Goal: Book appointment/travel/reservation

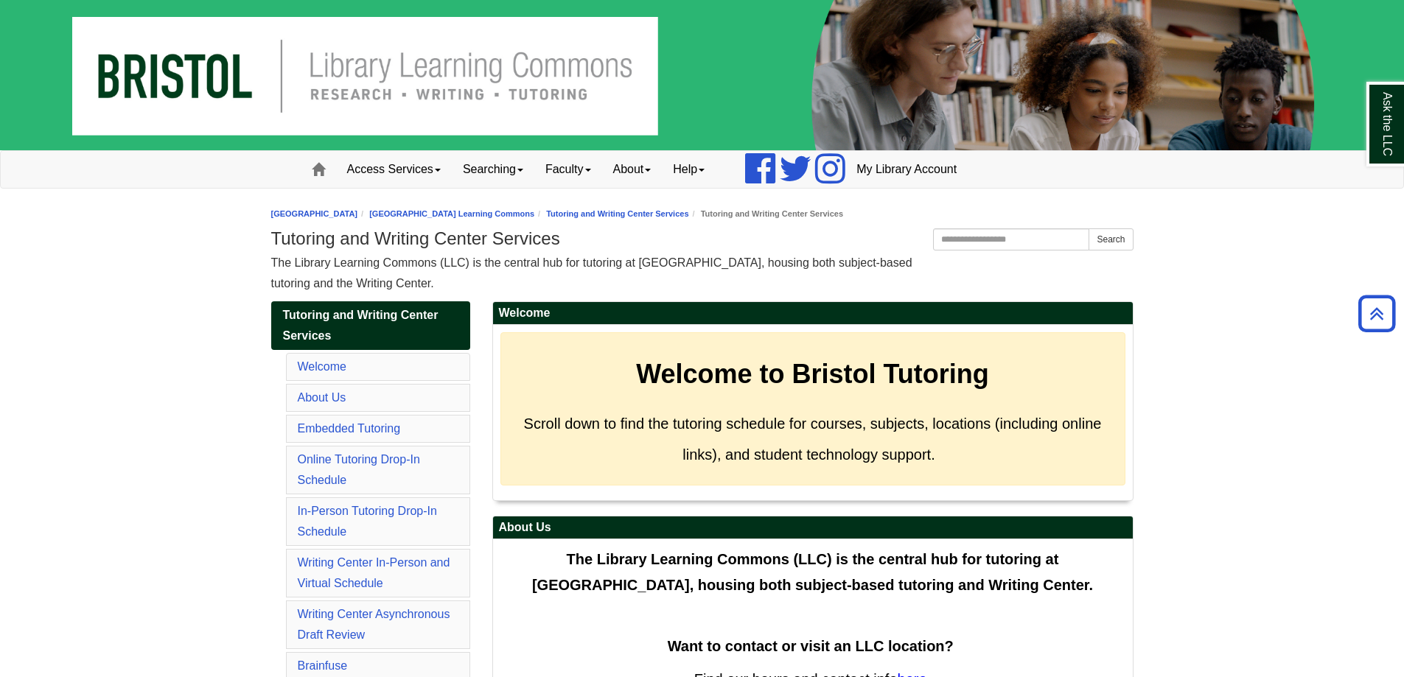
scroll to position [295, 0]
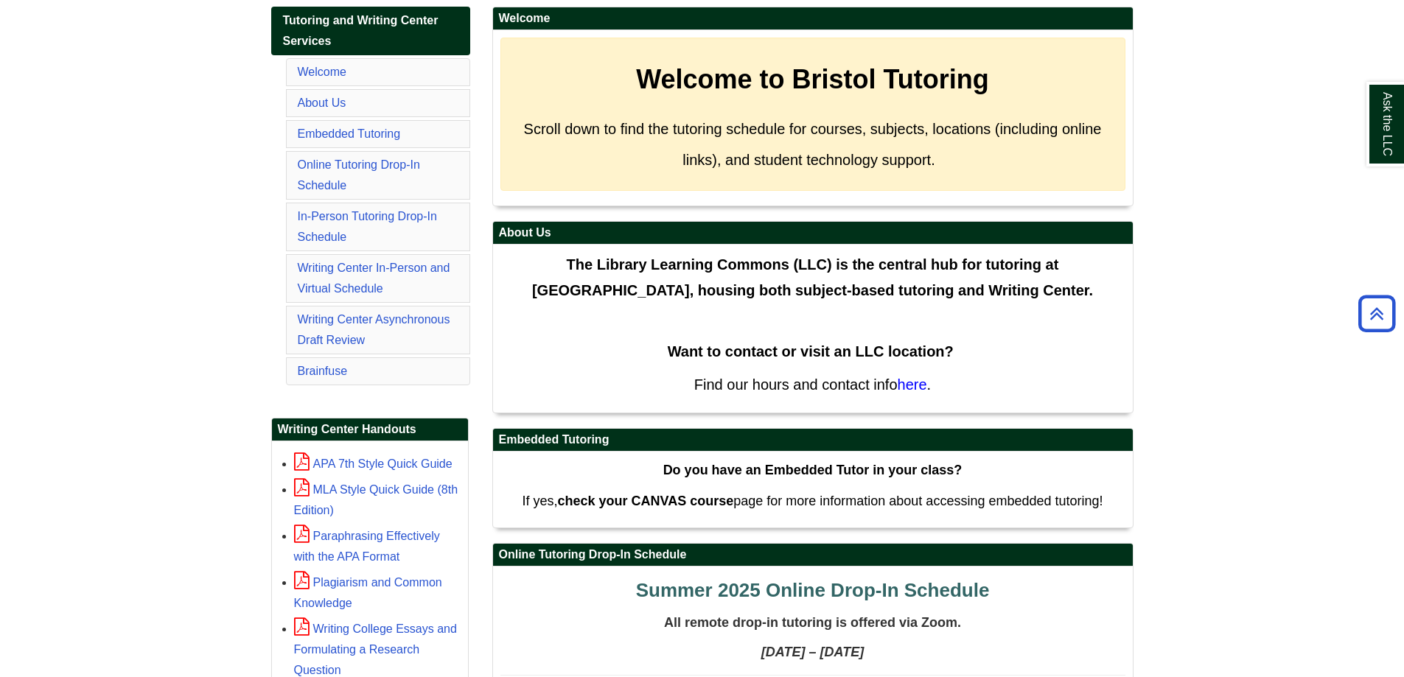
click at [389, 113] on li "About Us" at bounding box center [378, 103] width 184 height 28
click at [327, 108] on link "About Us" at bounding box center [322, 103] width 49 height 13
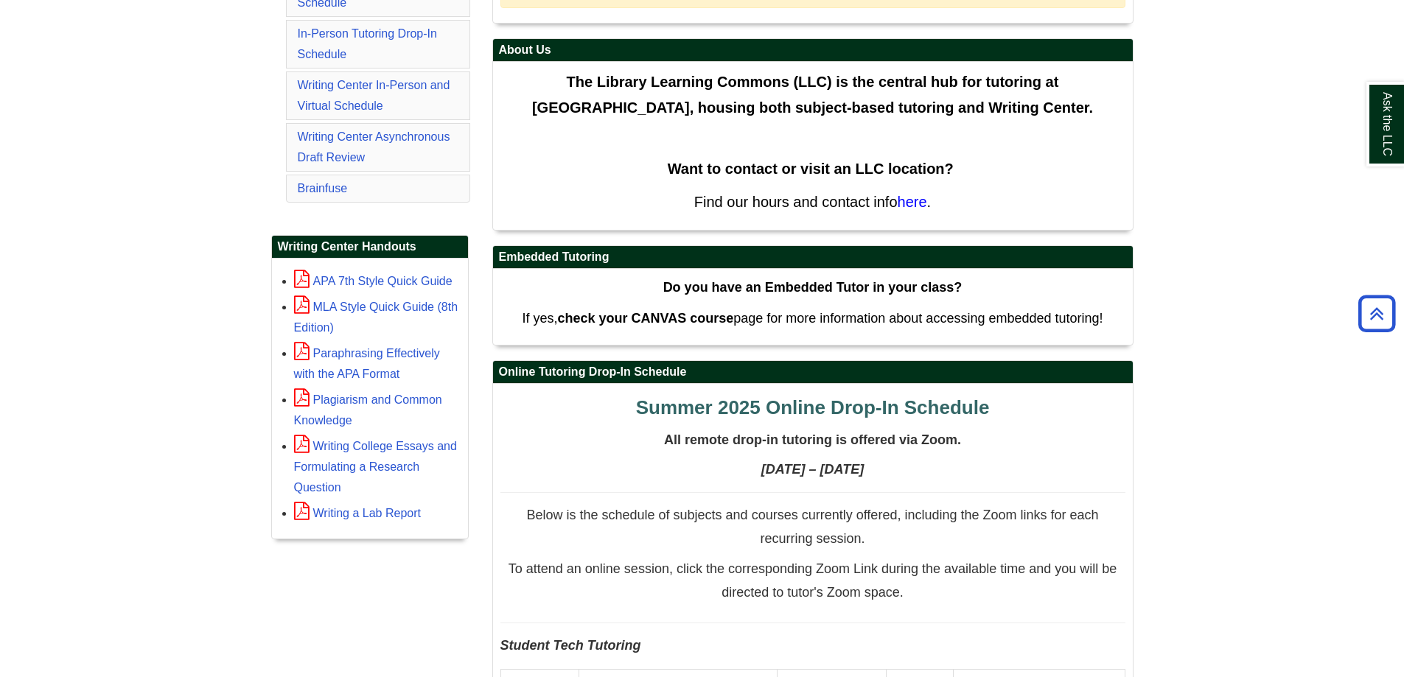
scroll to position [368, 0]
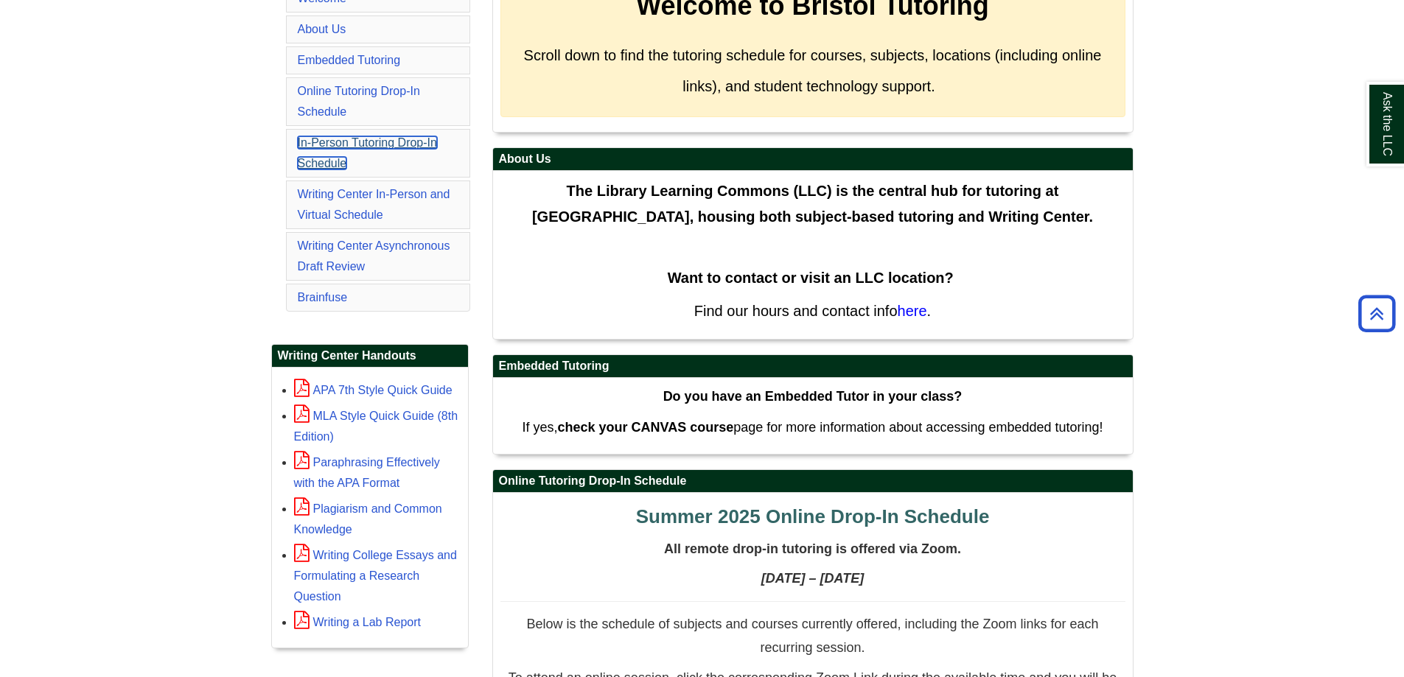
click at [343, 141] on link "In-Person Tutoring Drop-In Schedule" at bounding box center [367, 152] width 139 height 33
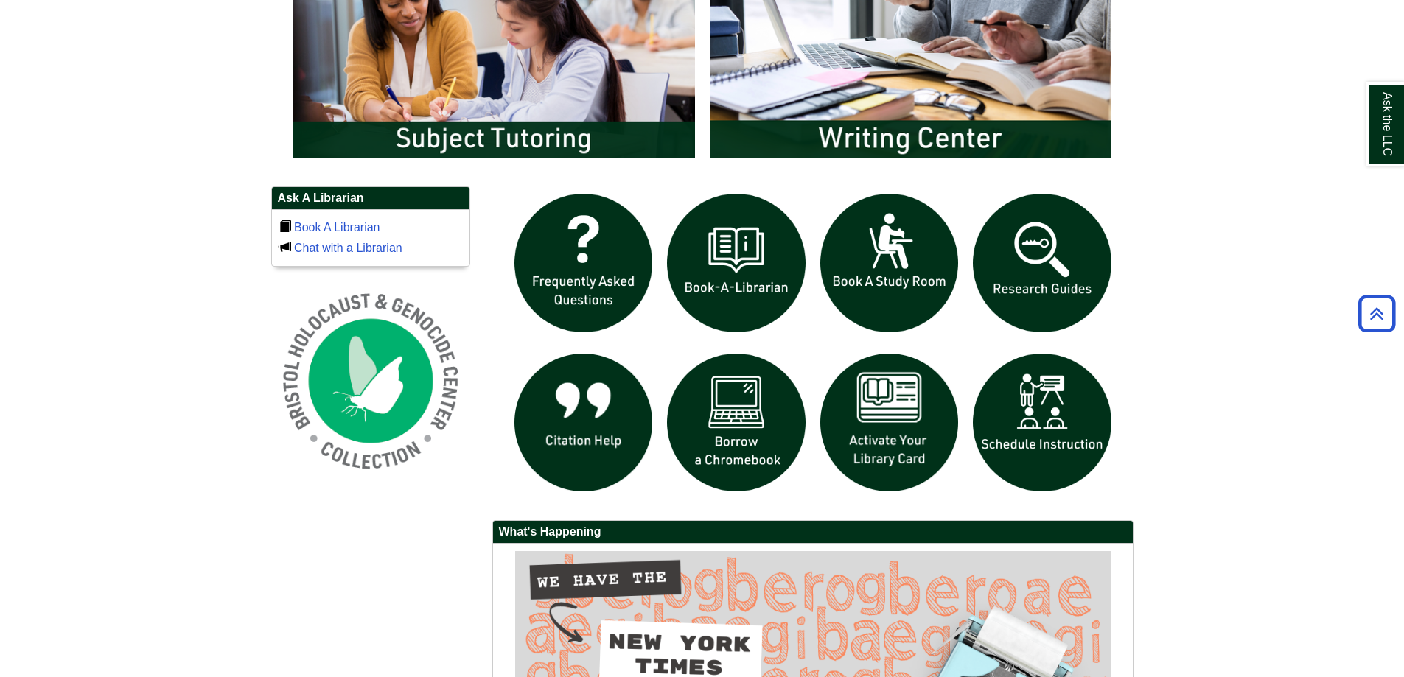
scroll to position [884, 0]
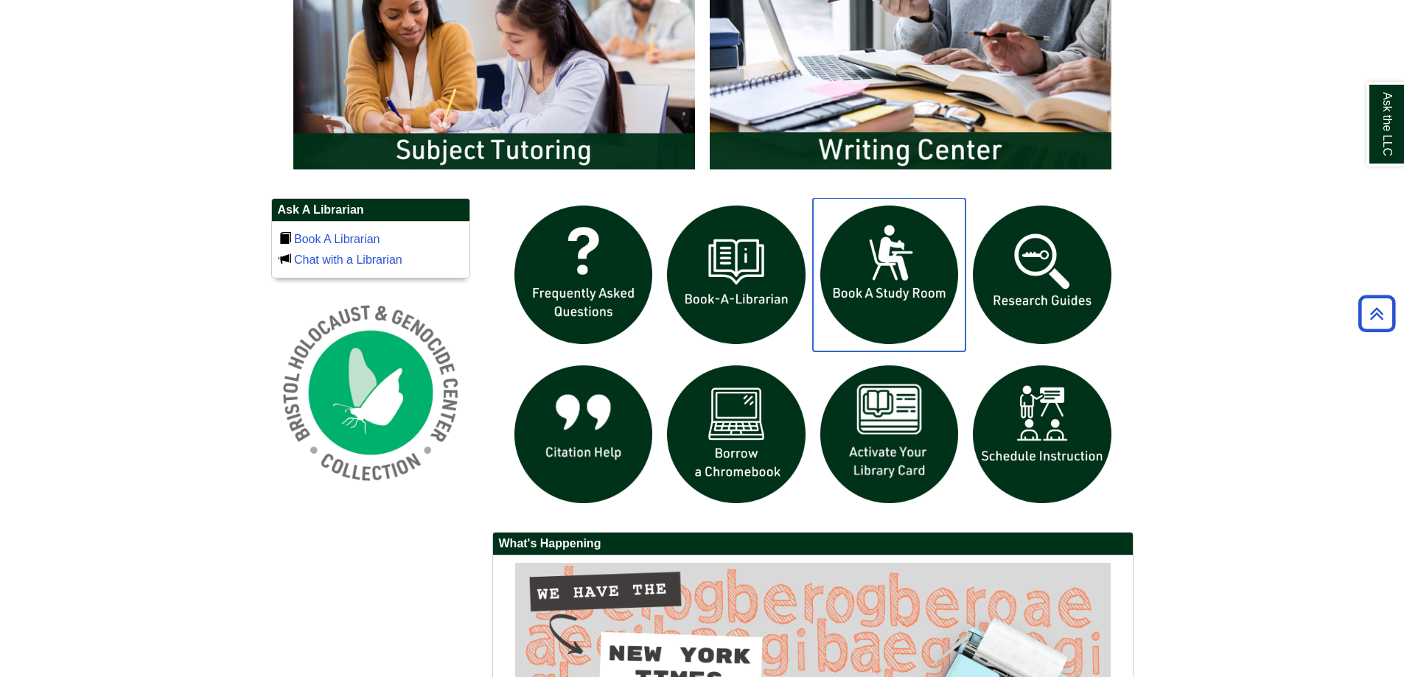
drag, startPoint x: 876, startPoint y: 267, endPoint x: 859, endPoint y: 284, distance: 24.5
click at [859, 284] on img "slideshow" at bounding box center [889, 274] width 153 height 153
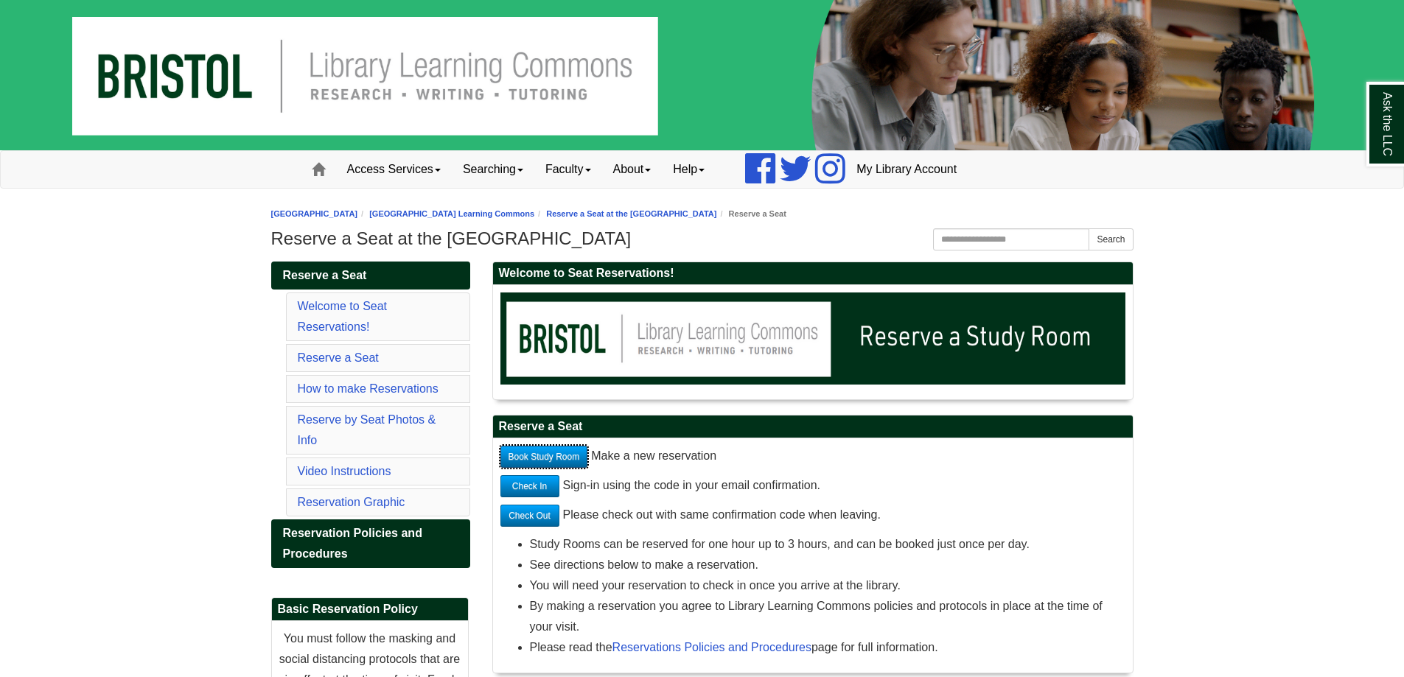
click at [557, 451] on link "Book Study Room" at bounding box center [544, 457] width 88 height 22
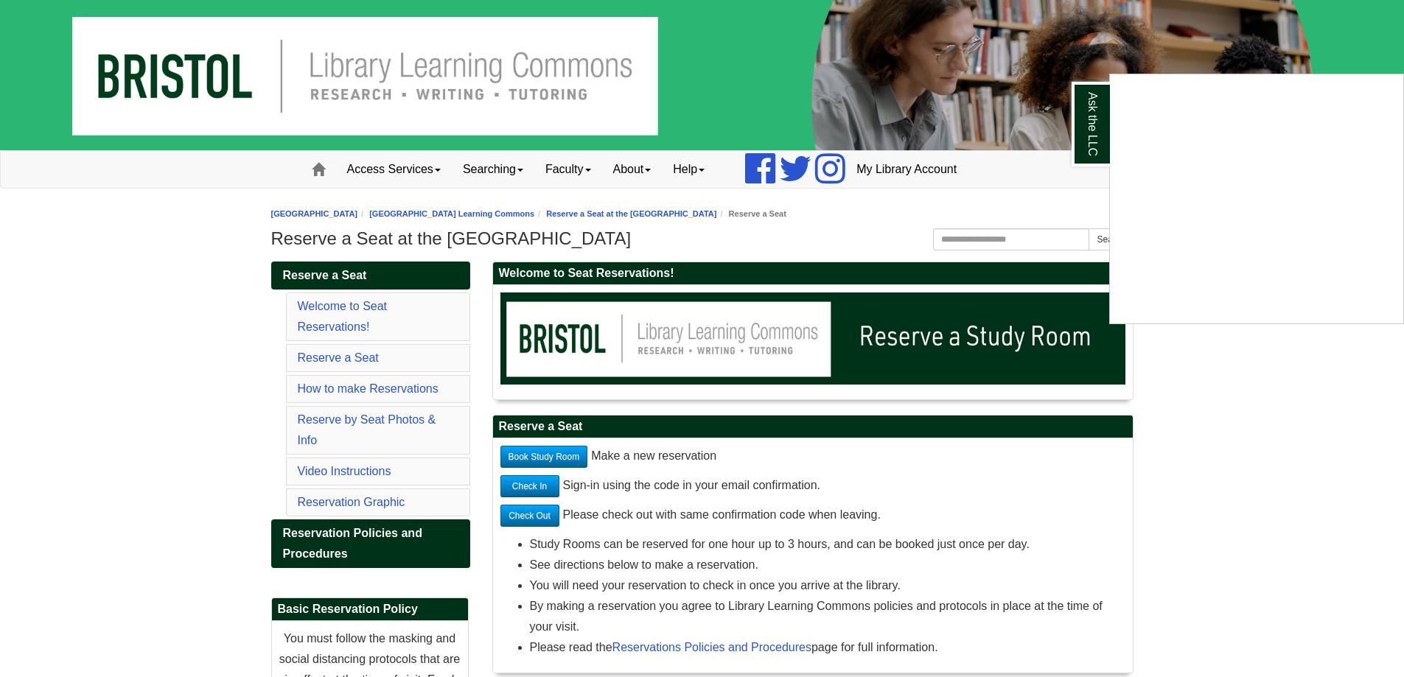
click at [1352, 521] on div "Ask the LLC" at bounding box center [702, 338] width 1404 height 677
